Goal: Navigation & Orientation: Find specific page/section

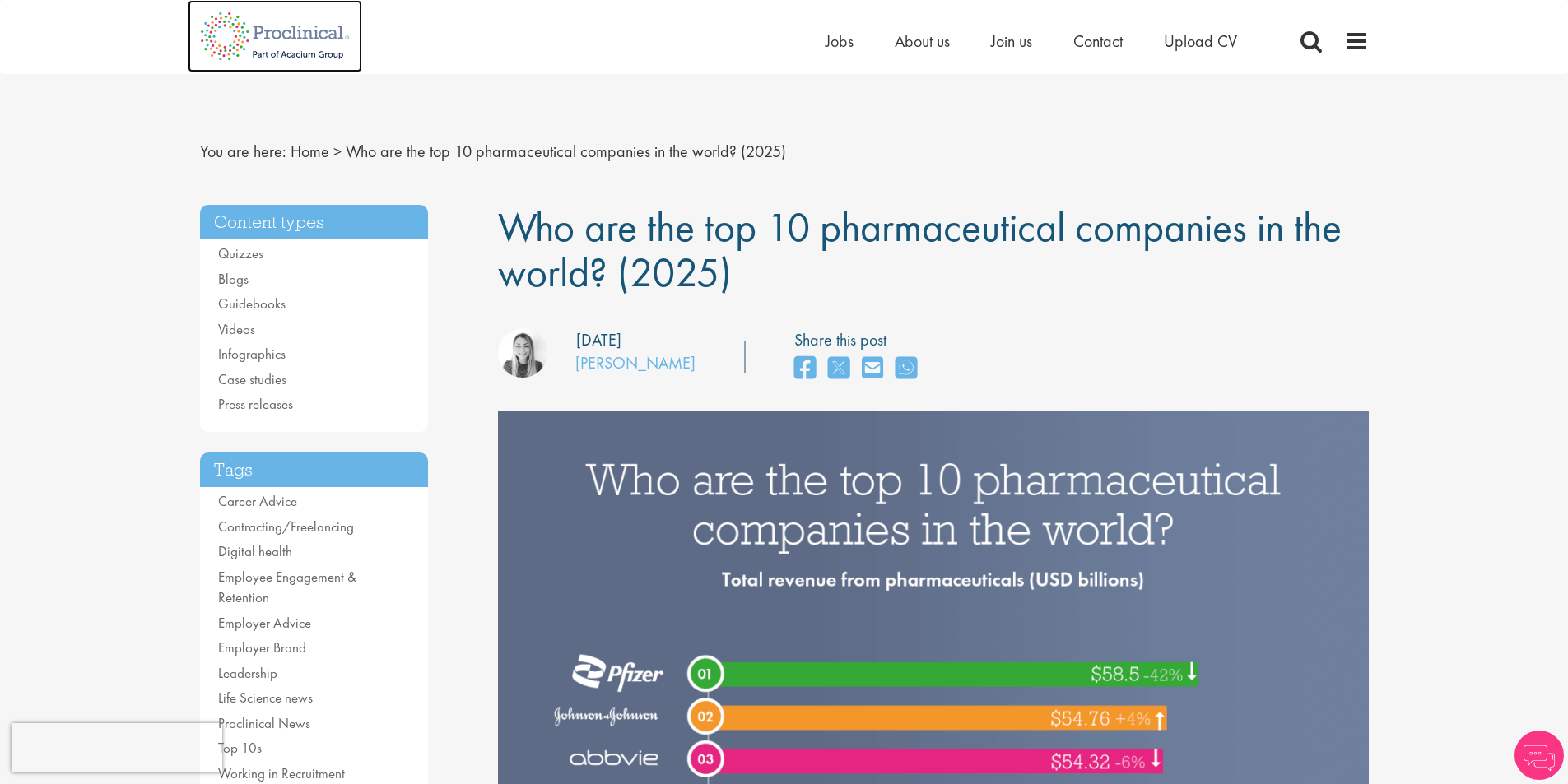
click at [329, 36] on img at bounding box center [275, 36] width 175 height 73
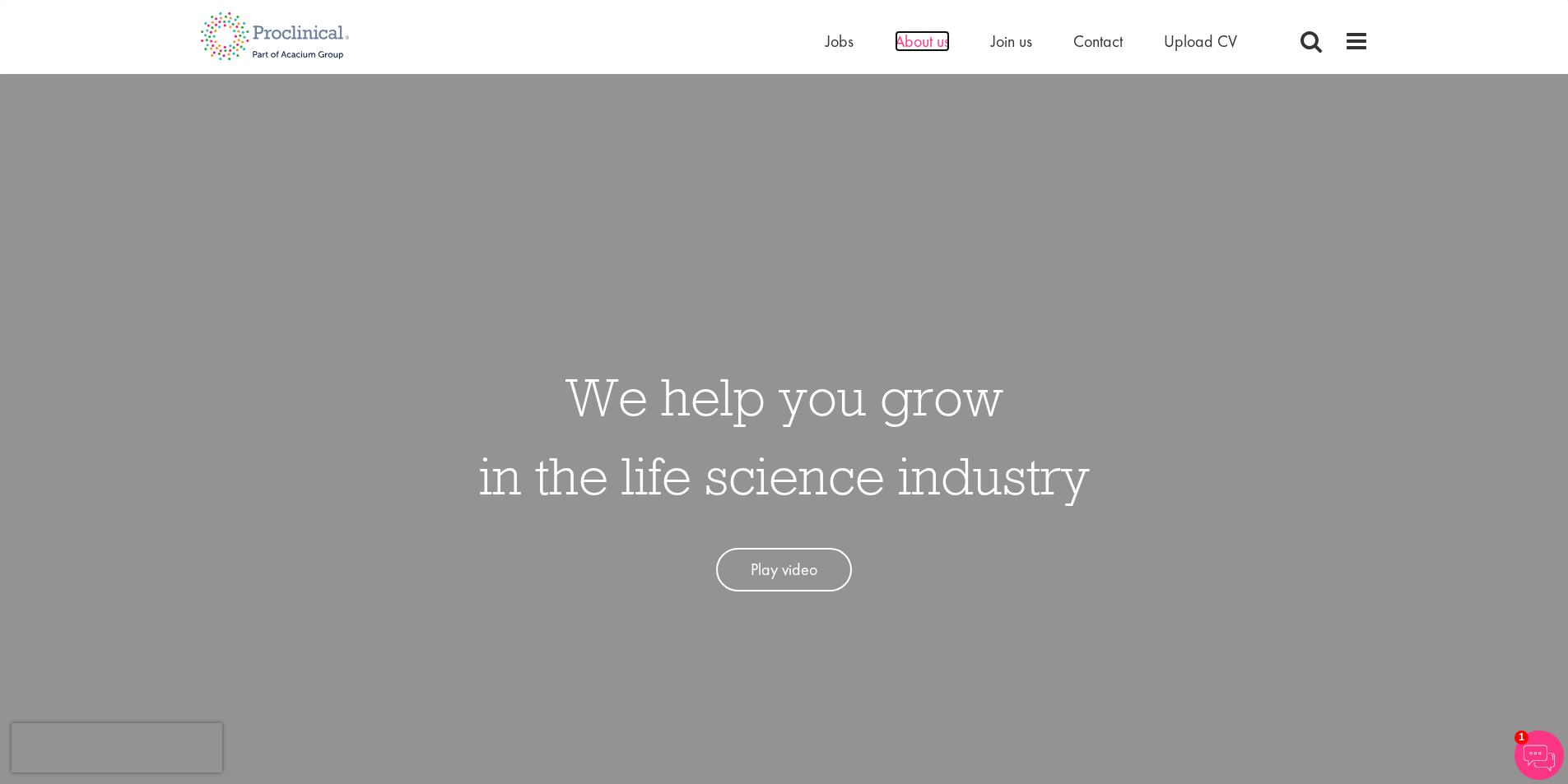
click at [914, 47] on span "About us" at bounding box center [922, 41] width 55 height 21
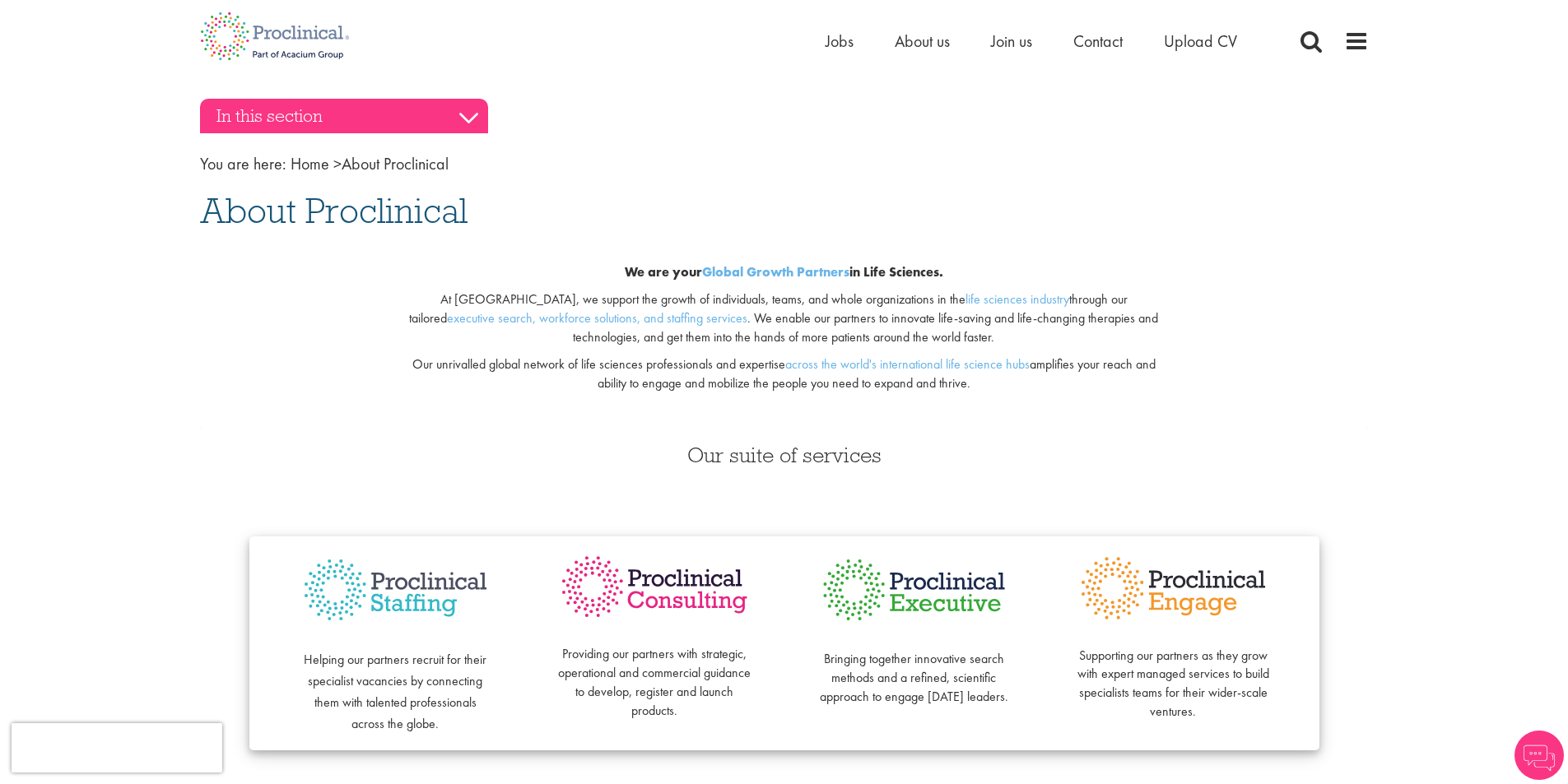
click at [472, 113] on h3 "In this section" at bounding box center [344, 116] width 288 height 35
click at [472, 116] on h3 "In this section" at bounding box center [344, 116] width 288 height 35
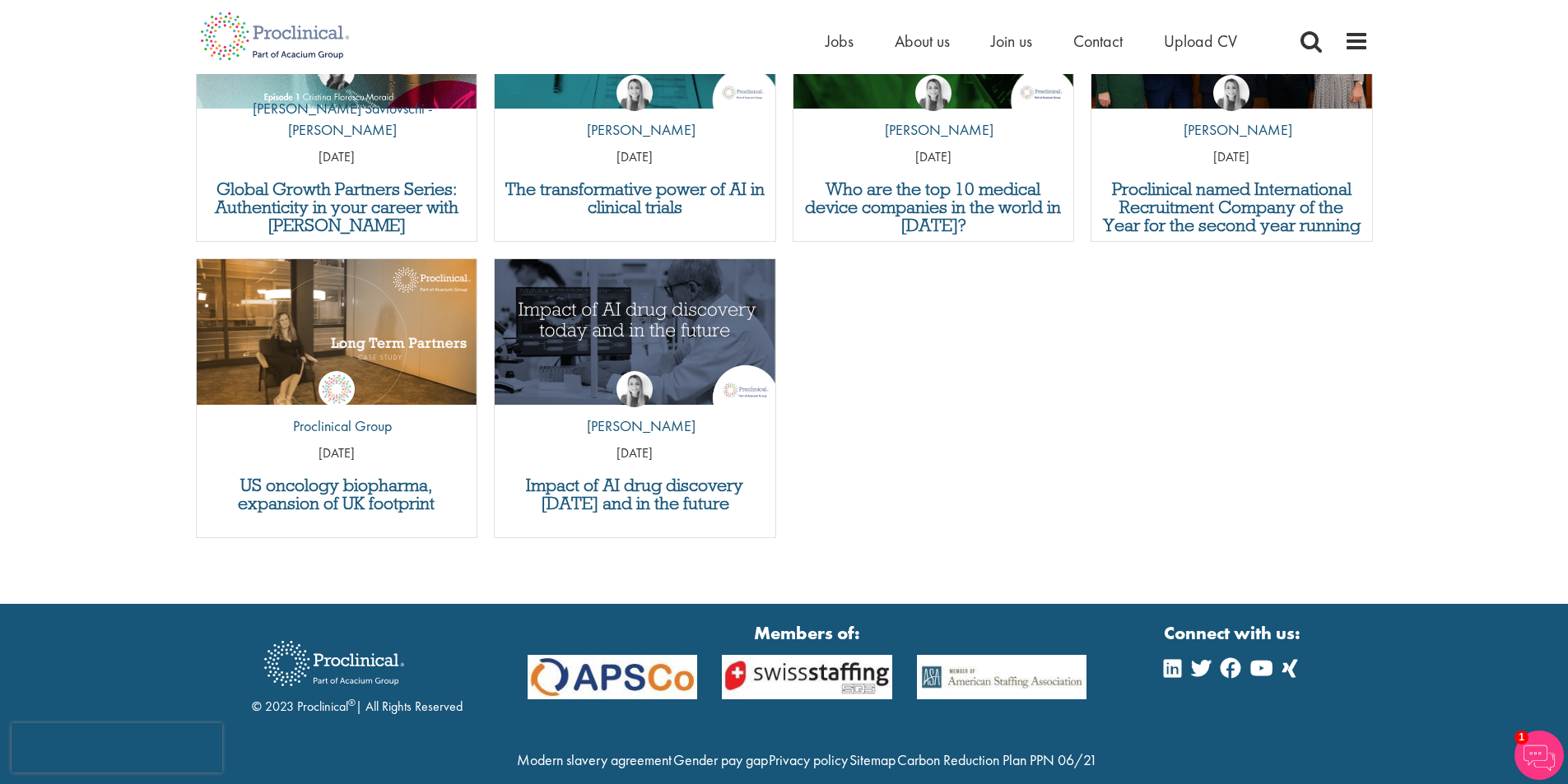
scroll to position [6145, 0]
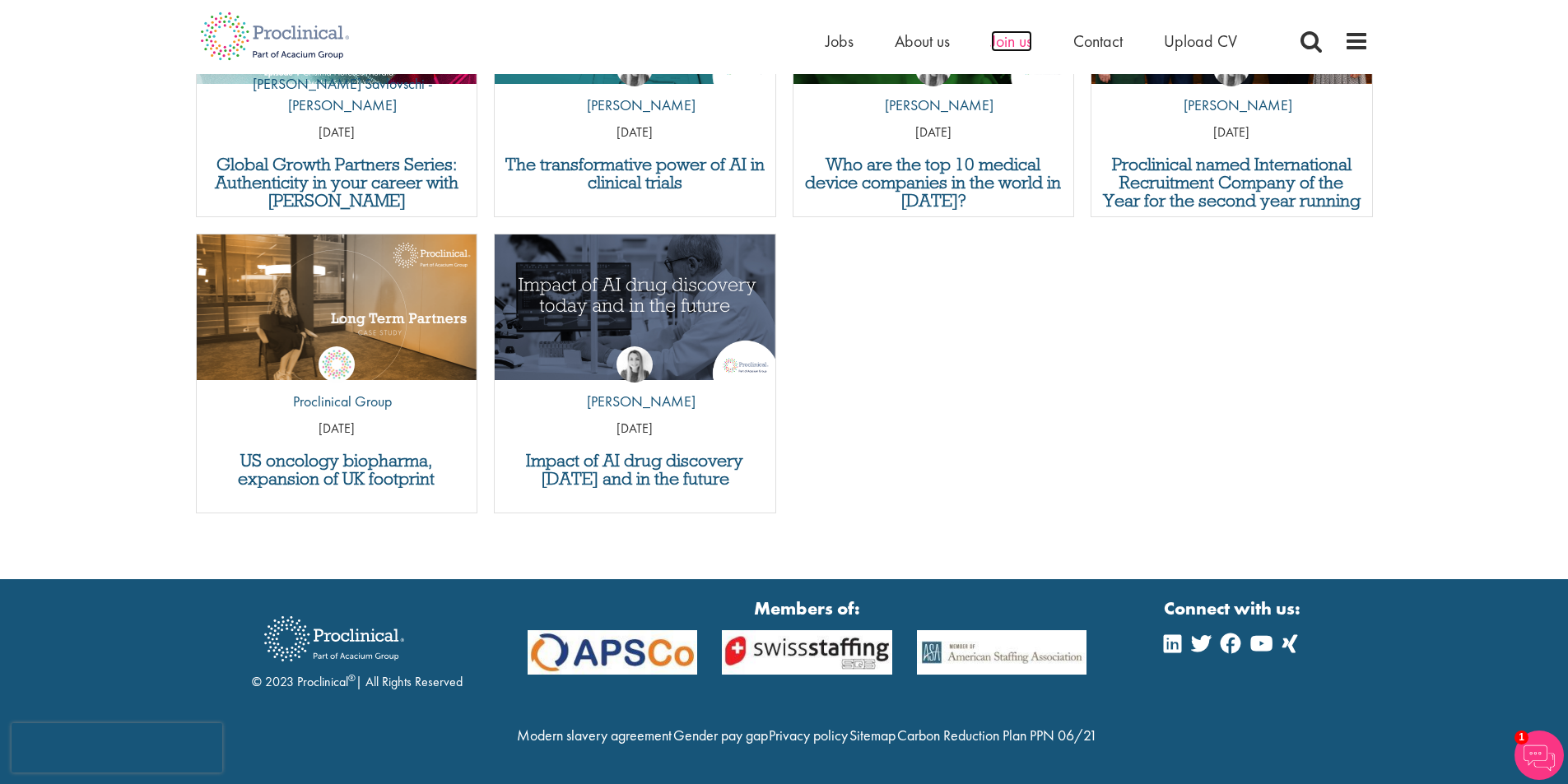
click at [1008, 50] on span "Join us" at bounding box center [1011, 41] width 41 height 21
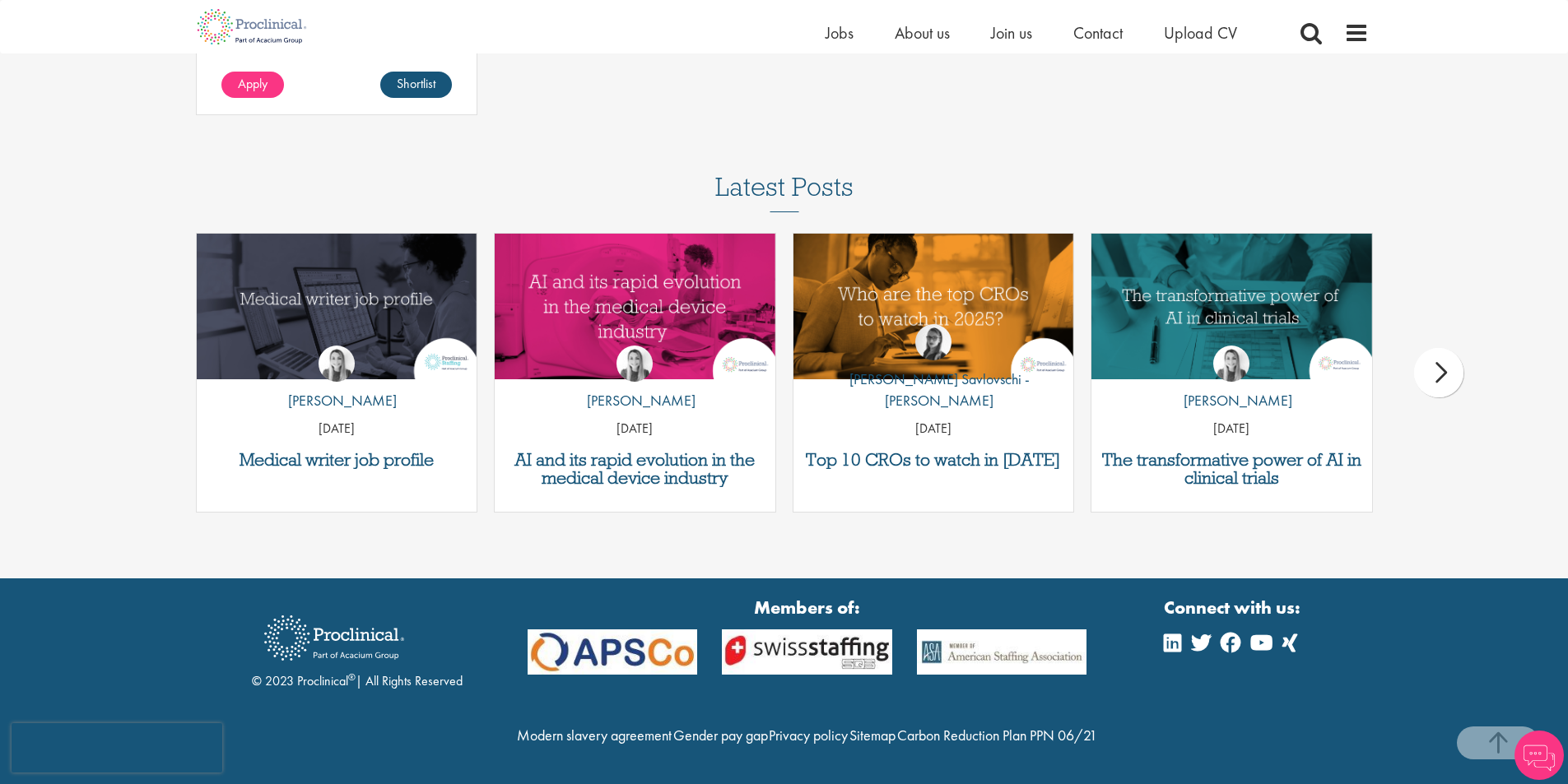
scroll to position [2503, 0]
click at [1178, 33] on span "Upload CV" at bounding box center [1200, 32] width 74 height 21
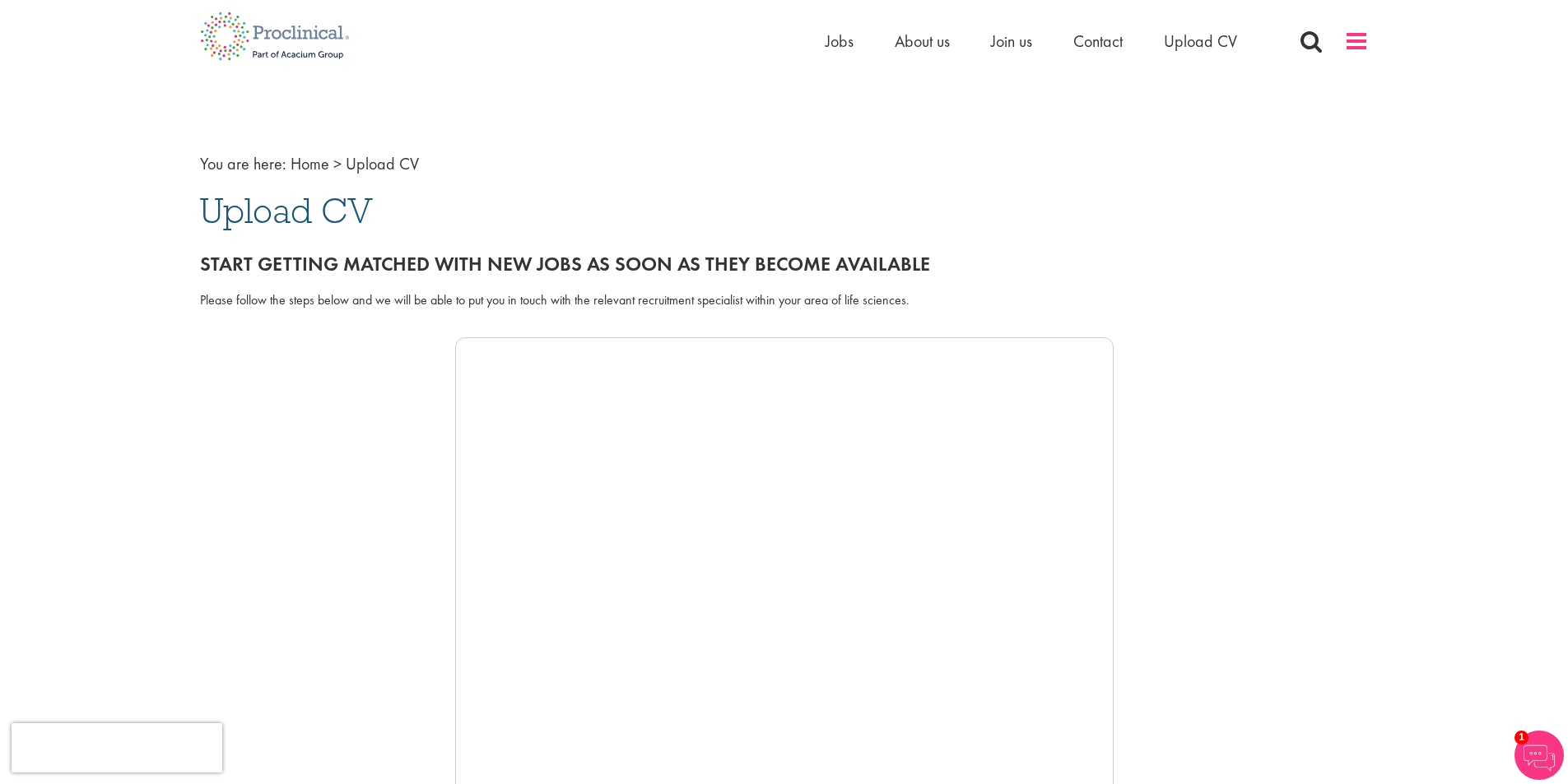
click at [1356, 38] on span at bounding box center [1356, 41] width 24 height 24
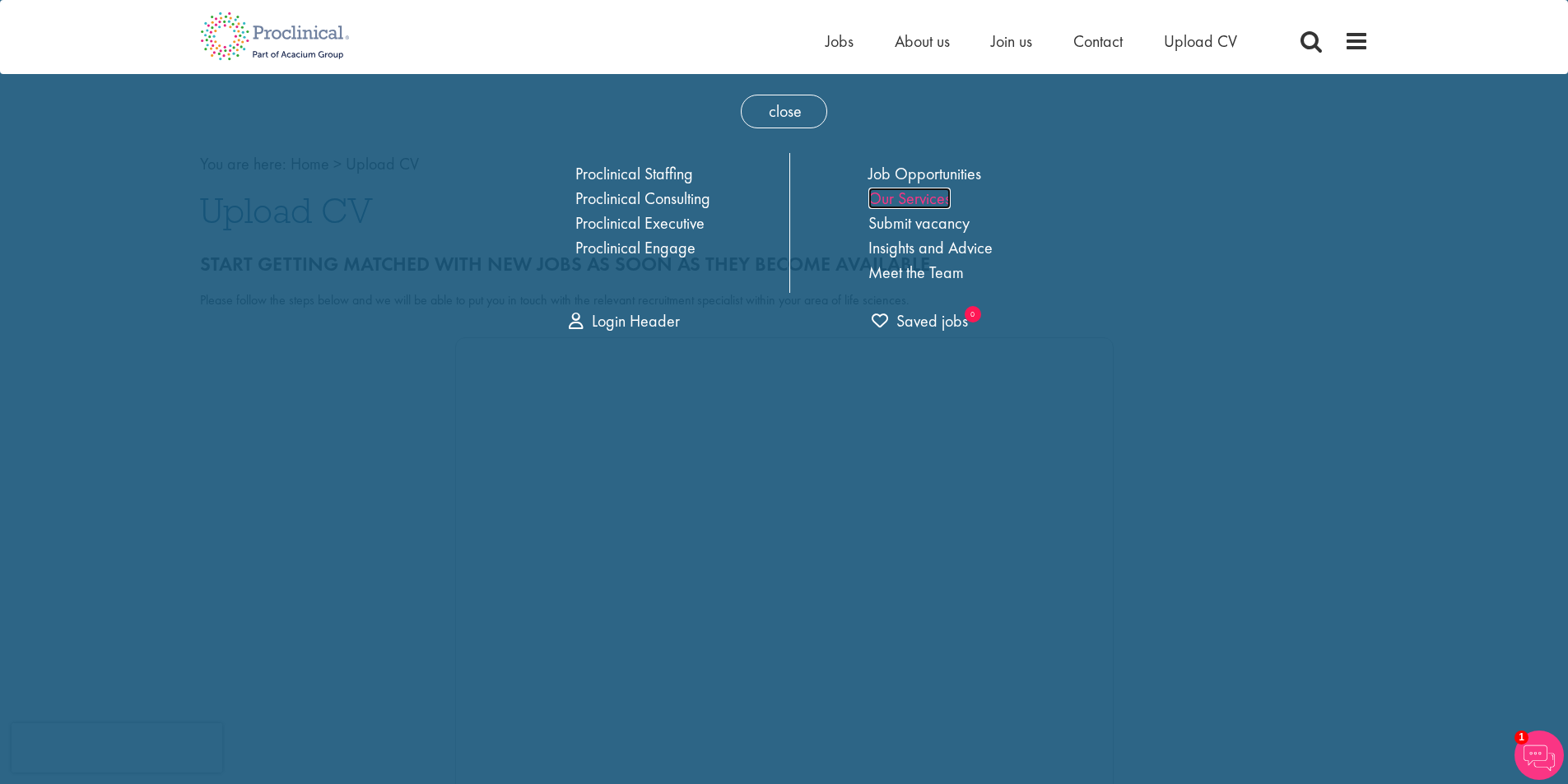
click at [921, 198] on link "Our Services" at bounding box center [909, 198] width 82 height 21
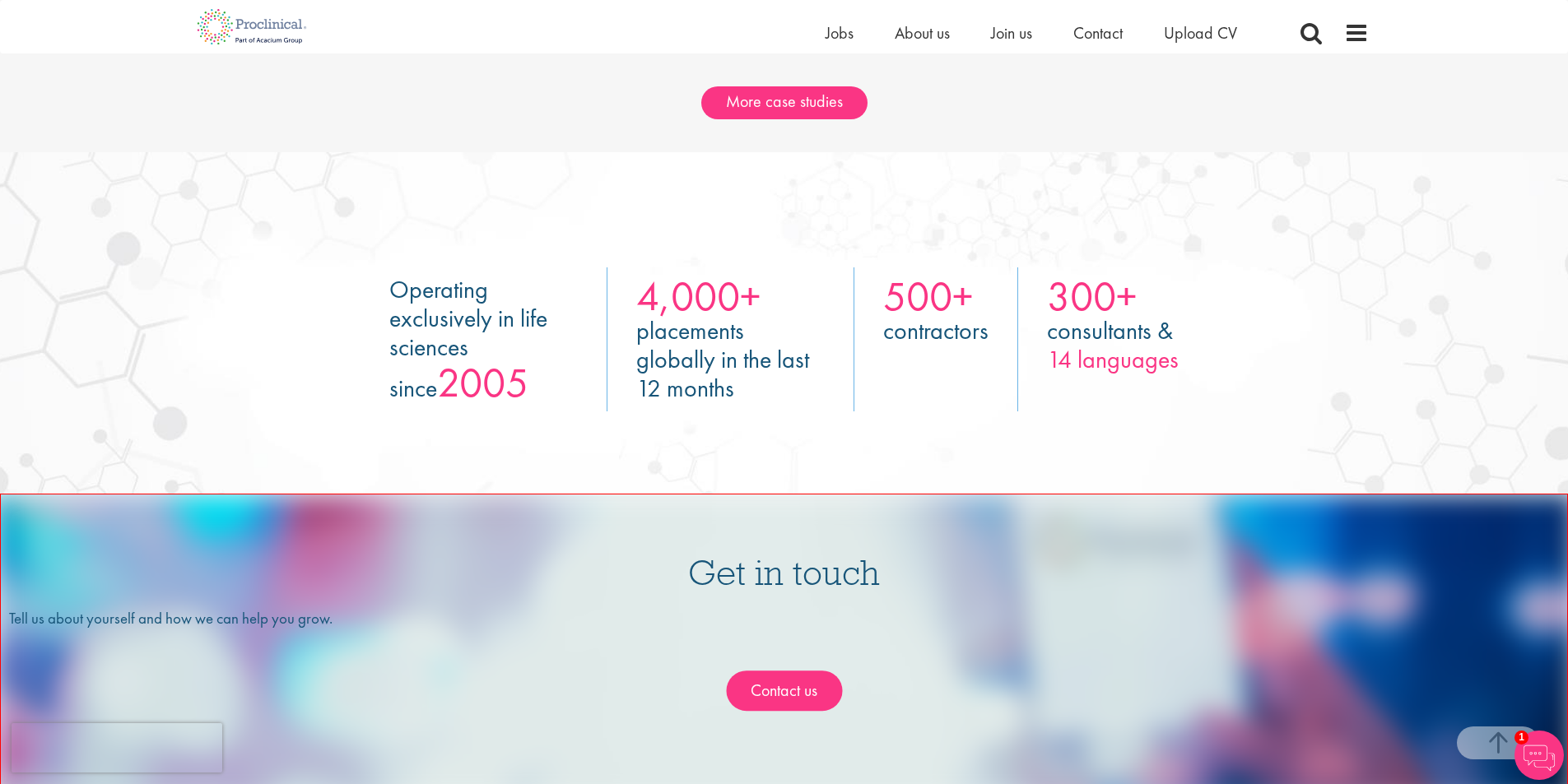
scroll to position [2653, 0]
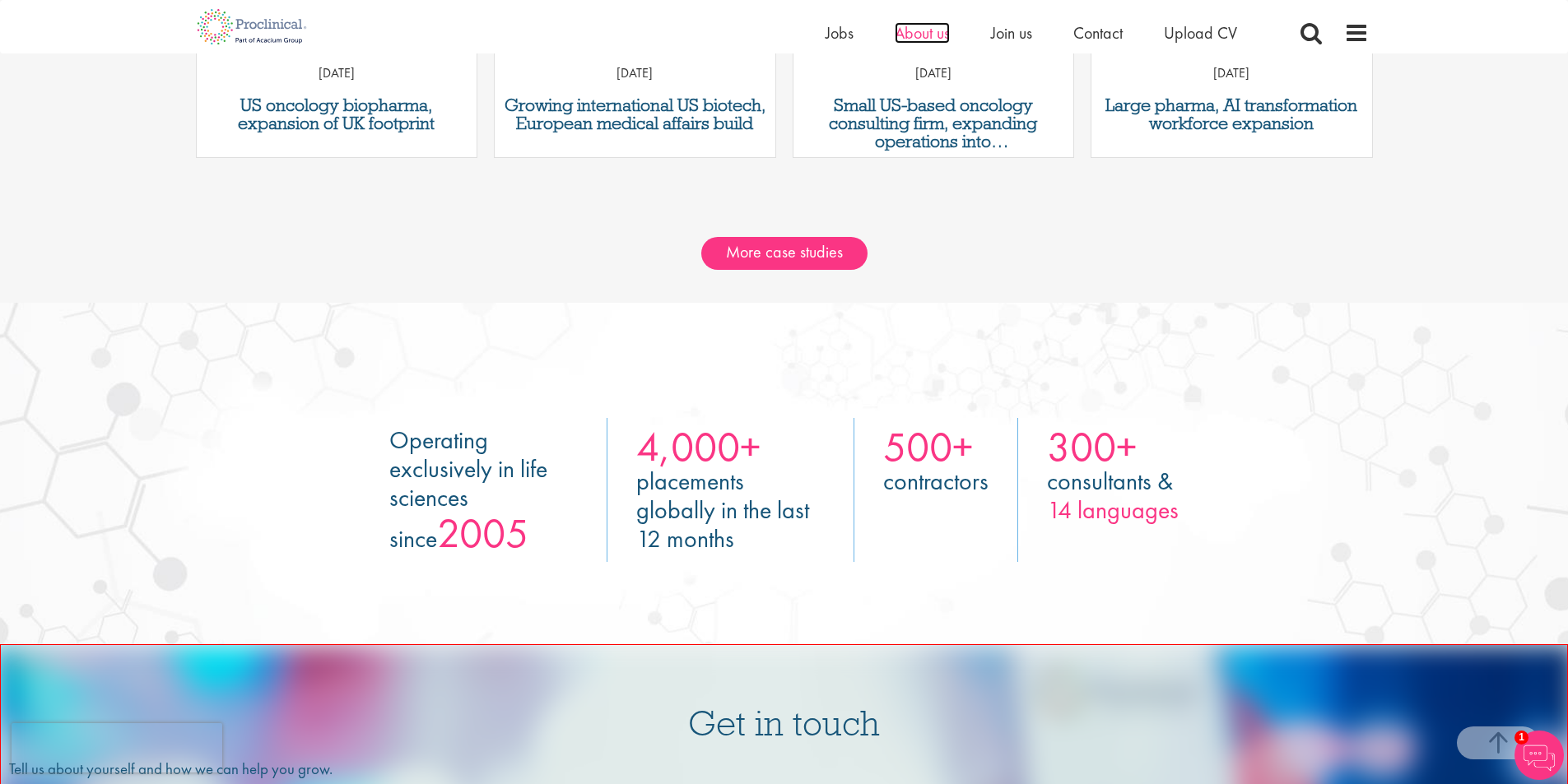
click at [914, 35] on span "About us" at bounding box center [922, 32] width 55 height 21
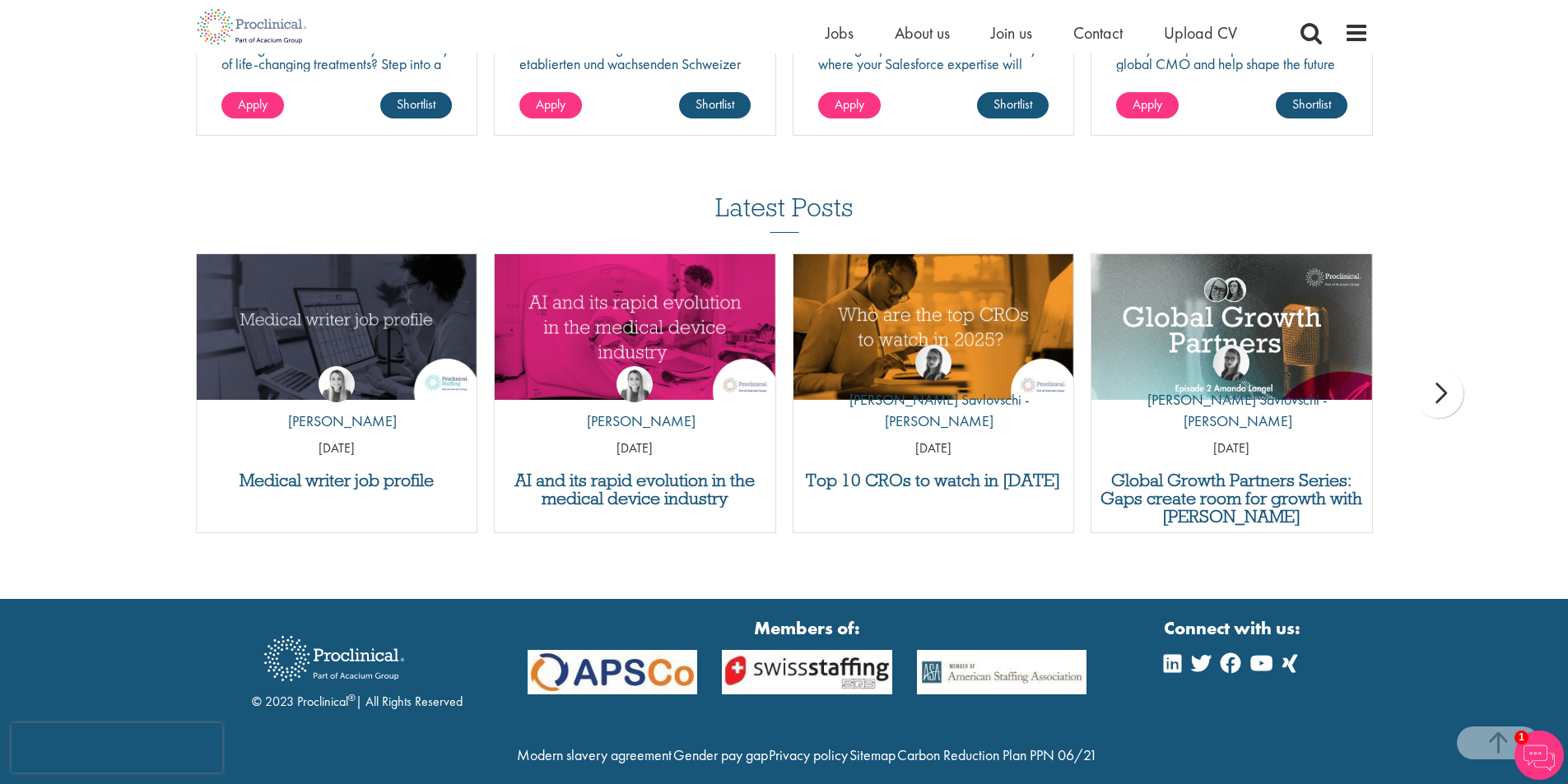
scroll to position [3232, 0]
